Goal: Task Accomplishment & Management: Use online tool/utility

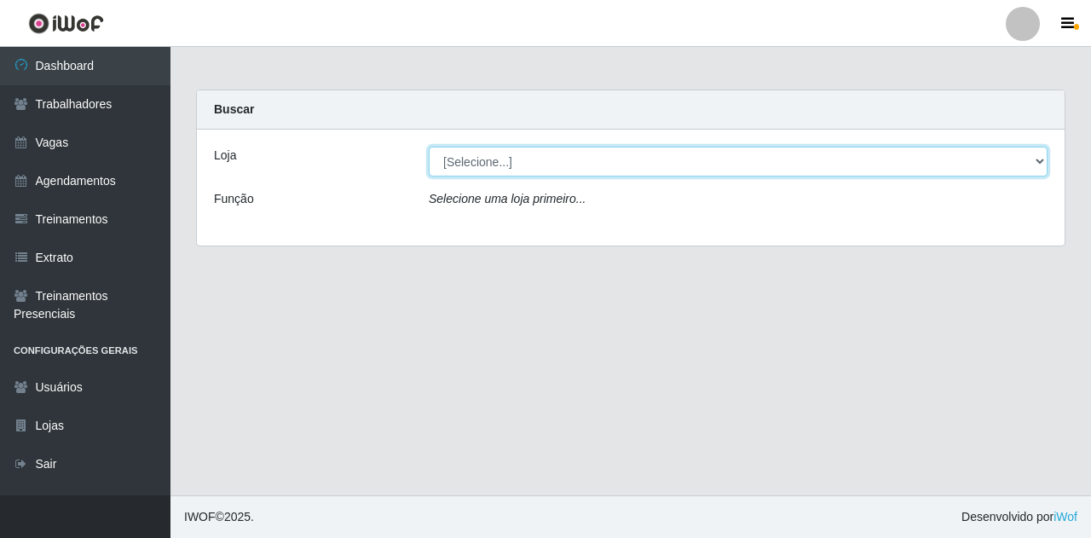
click at [479, 167] on select "[Selecione...] Super Show Jardins - [GEOGRAPHIC_DATA]" at bounding box center [738, 162] width 619 height 30
select select "263"
click at [429, 147] on select "[Selecione...] Super Show Jardins - [GEOGRAPHIC_DATA]" at bounding box center [738, 162] width 619 height 30
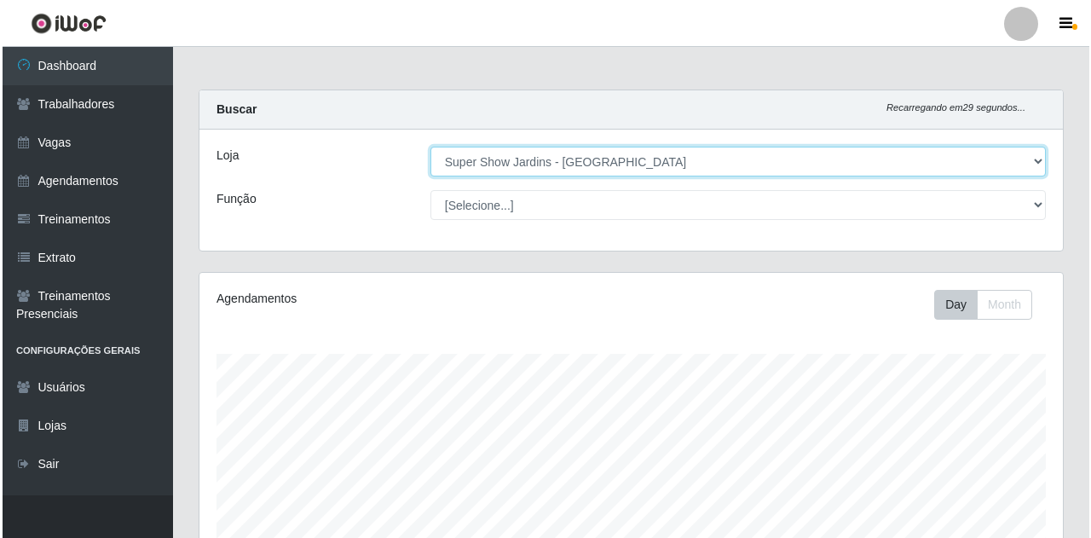
scroll to position [354, 863]
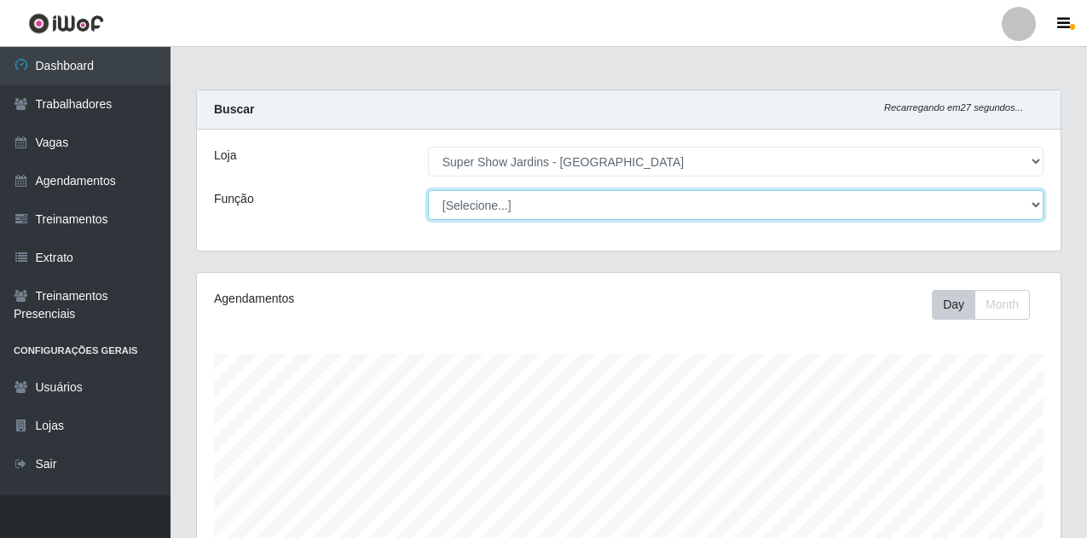
click at [504, 208] on select "[Selecione...] Auxiliar de Estacionamento Auxiliar de Estacionamento + Auxiliar…" at bounding box center [735, 205] width 615 height 30
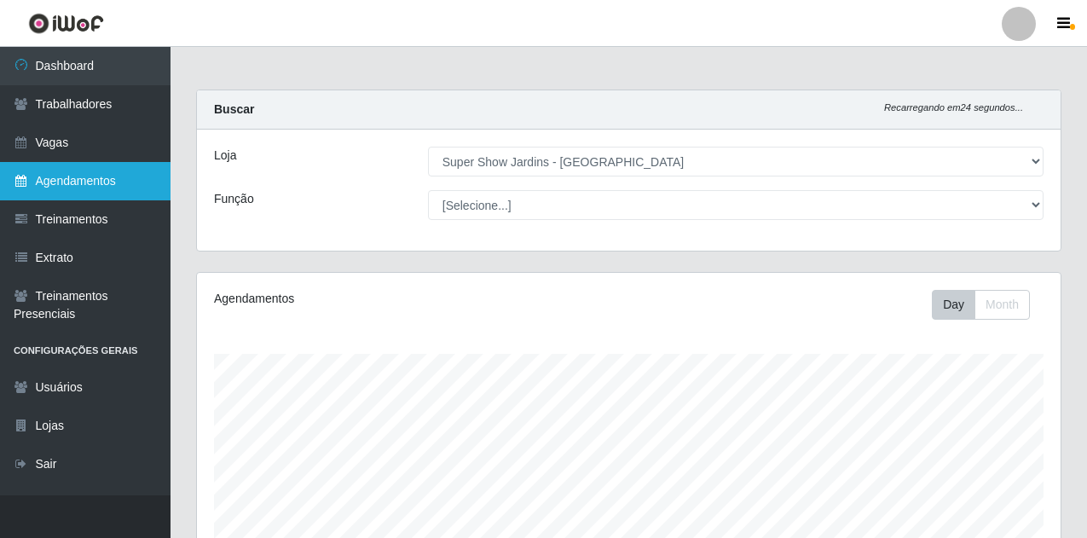
click at [110, 174] on link "Agendamentos" at bounding box center [85, 181] width 170 height 38
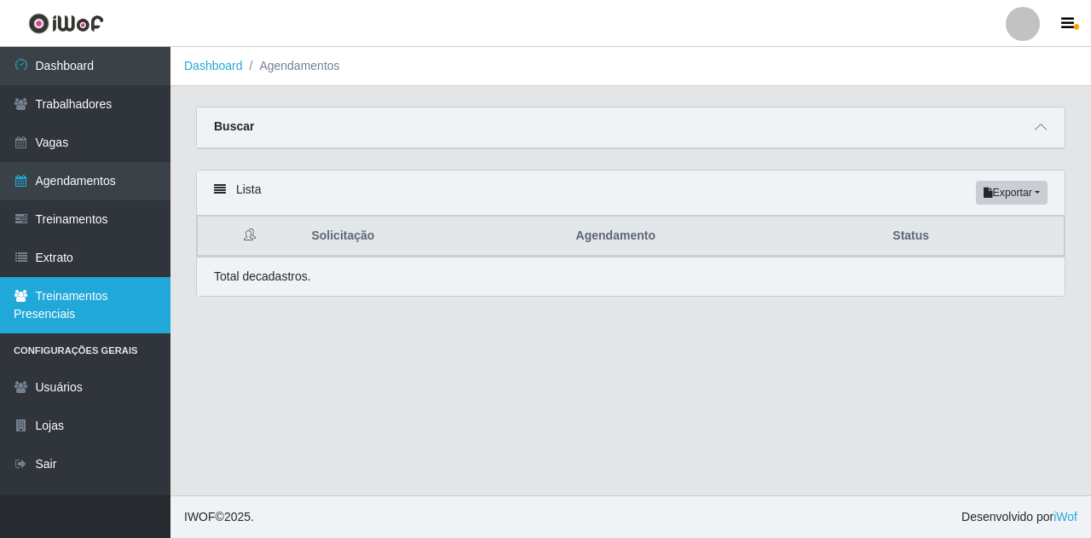
click at [86, 320] on link "Treinamentos Presenciais" at bounding box center [85, 305] width 170 height 56
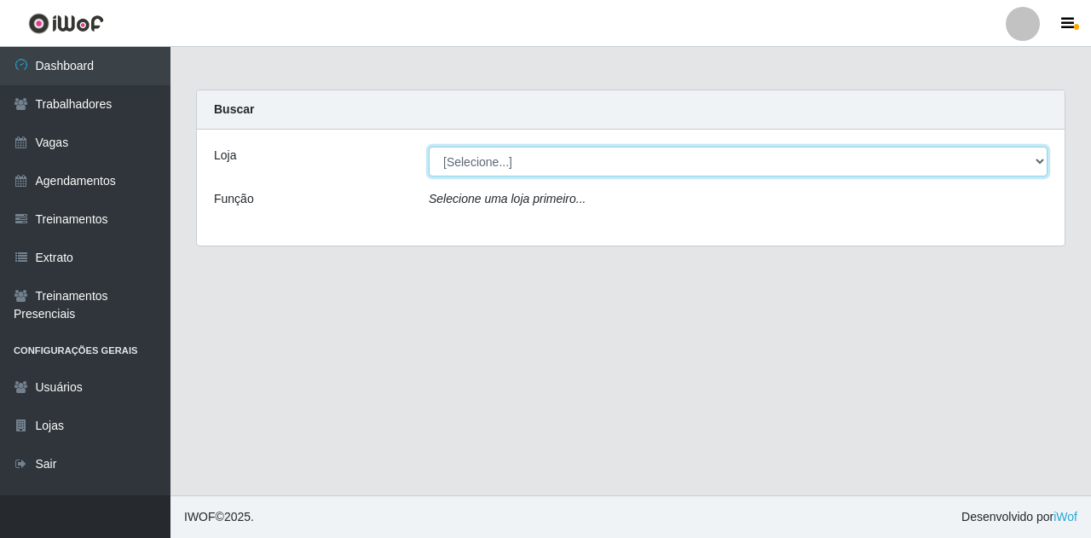
click at [531, 166] on select "[Selecione...] Super Show Jardins - [GEOGRAPHIC_DATA]" at bounding box center [738, 162] width 619 height 30
select select "263"
click at [429, 147] on select "[Selecione...] Super Show Jardins - [GEOGRAPHIC_DATA]" at bounding box center [738, 162] width 619 height 30
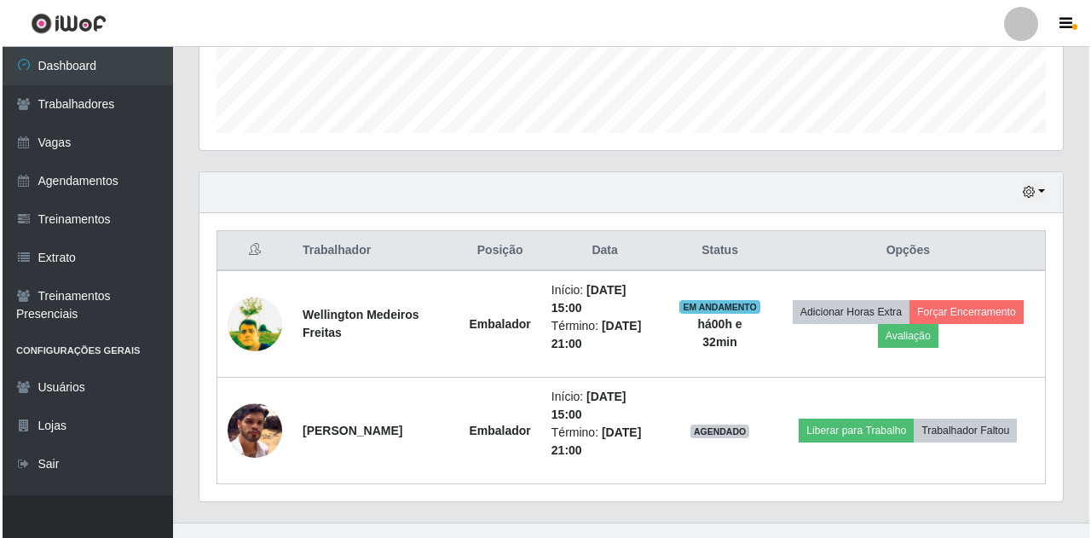
scroll to position [504, 0]
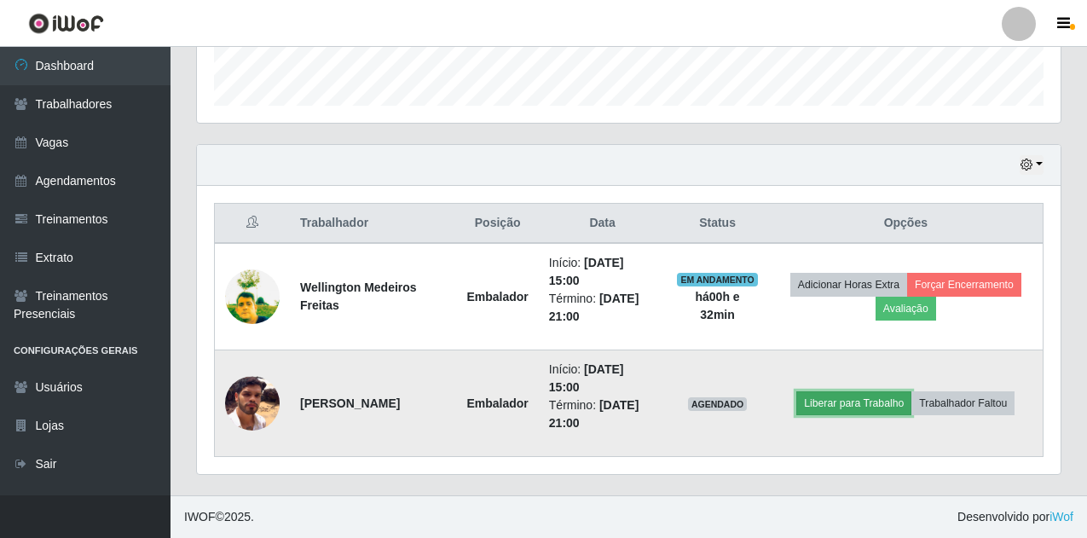
click at [889, 403] on button "Liberar para Trabalho" at bounding box center [853, 403] width 115 height 24
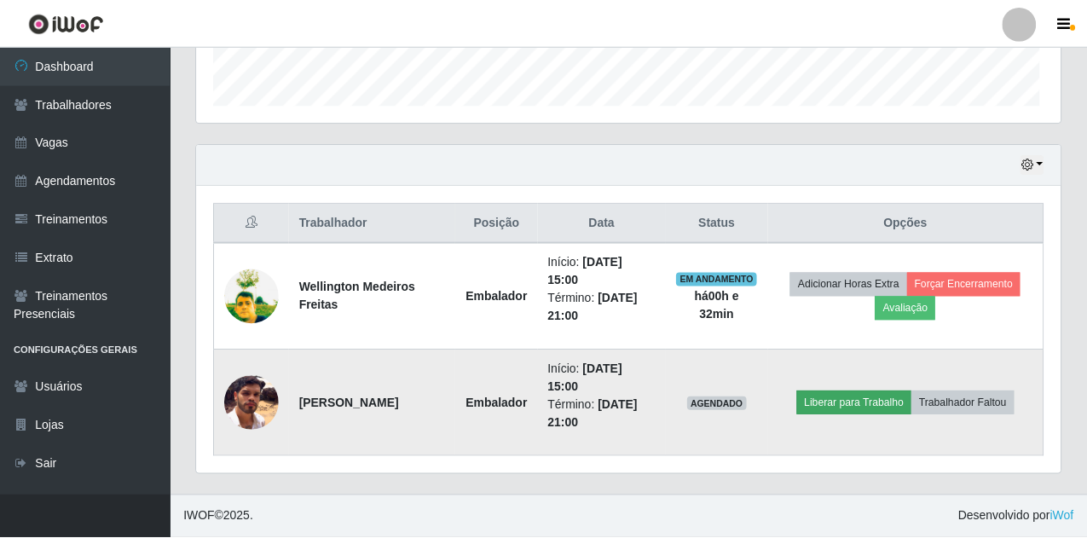
scroll to position [354, 855]
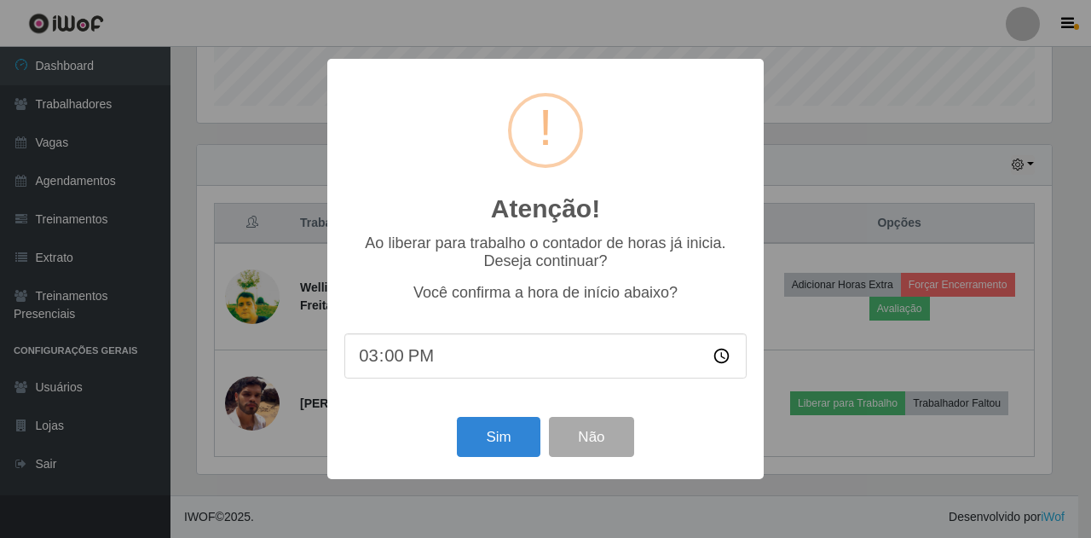
click at [418, 359] on input "15:00" at bounding box center [545, 355] width 402 height 45
click at [420, 355] on input "15:00" at bounding box center [545, 355] width 402 height 45
click at [720, 359] on input "15:00" at bounding box center [545, 355] width 402 height 45
type input "15:30"
click at [476, 439] on button "Sim" at bounding box center [498, 437] width 83 height 40
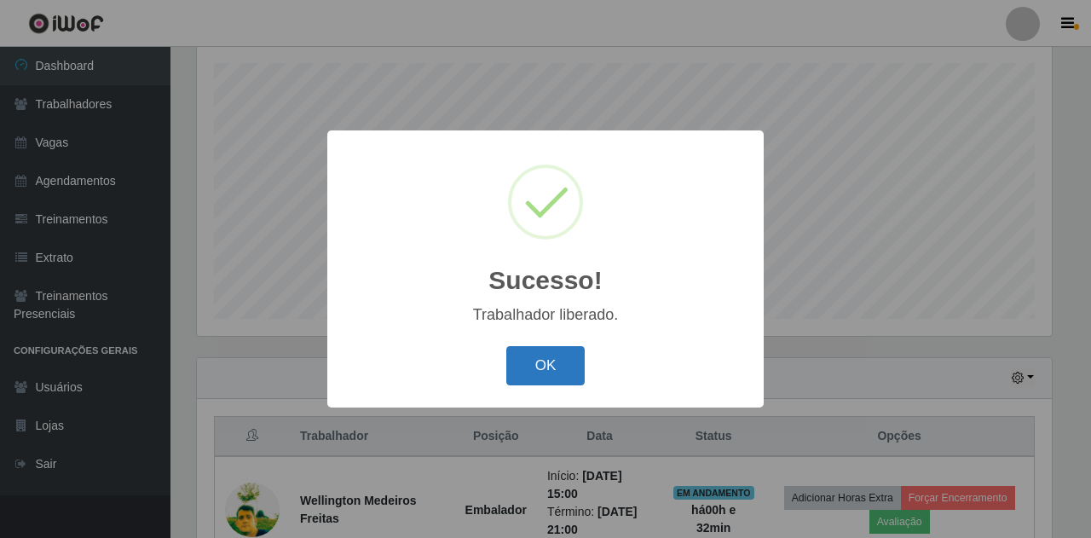
click at [555, 366] on button "OK" at bounding box center [545, 366] width 79 height 40
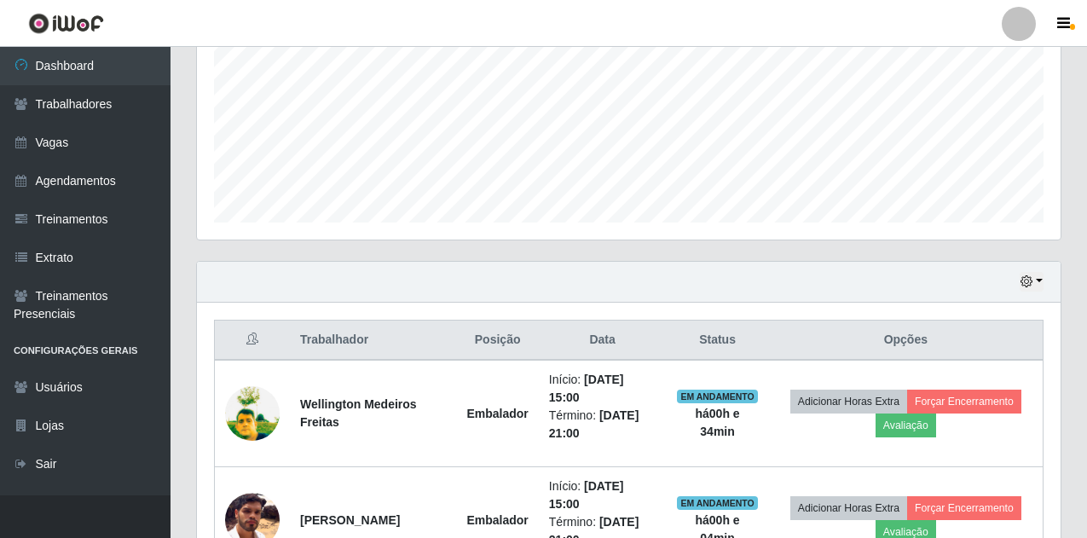
scroll to position [504, 0]
